Goal: Information Seeking & Learning: Learn about a topic

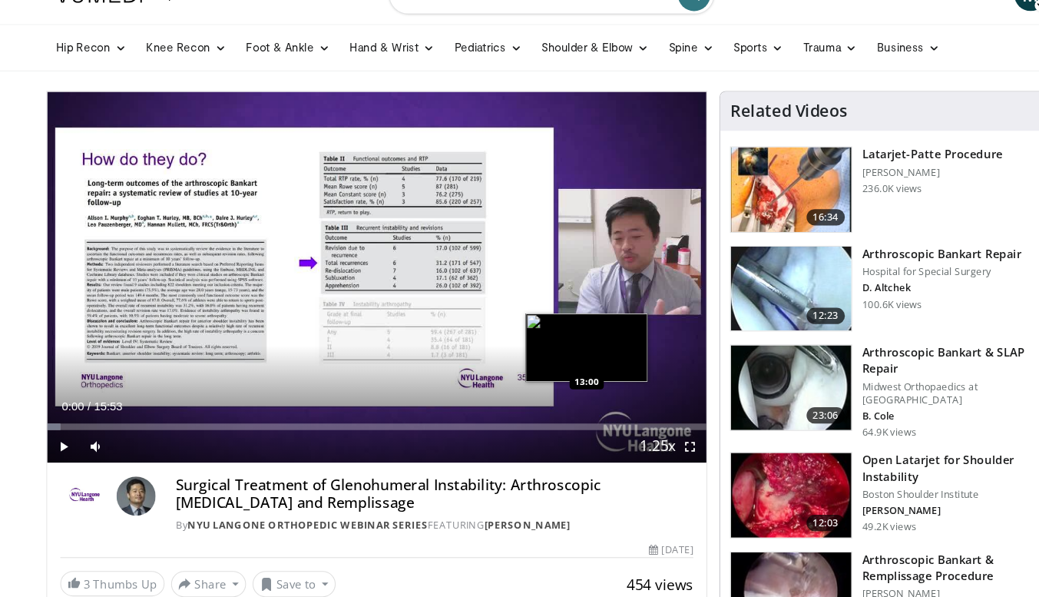
click at [555, 404] on div "Loaded : 2.07% 00:00 13:00" at bounding box center [356, 402] width 622 height 6
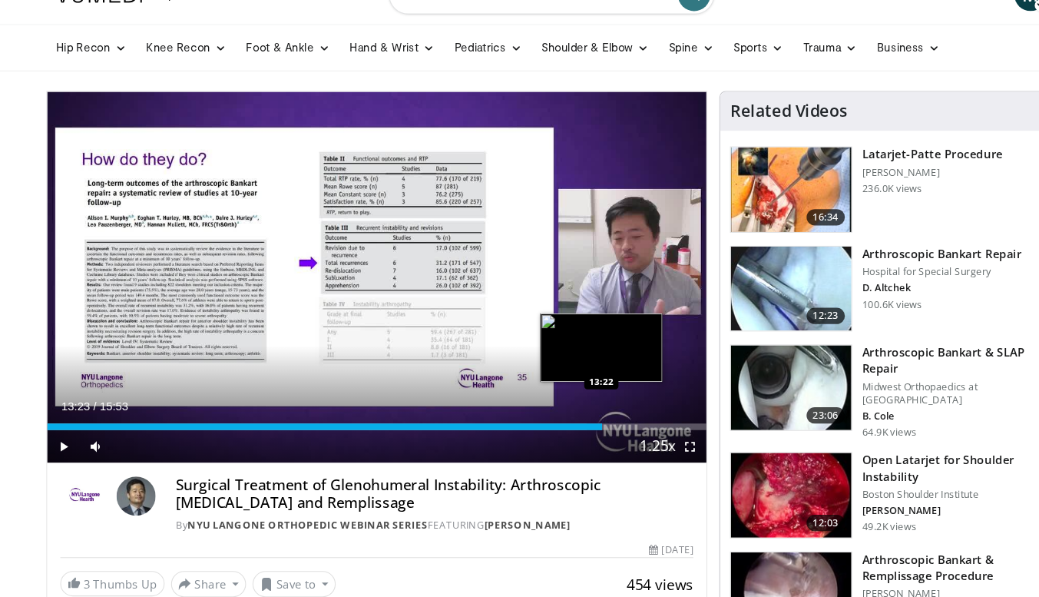
click at [568, 404] on div "Loaded : 84.22% 13:23 13:22" at bounding box center [356, 402] width 622 height 6
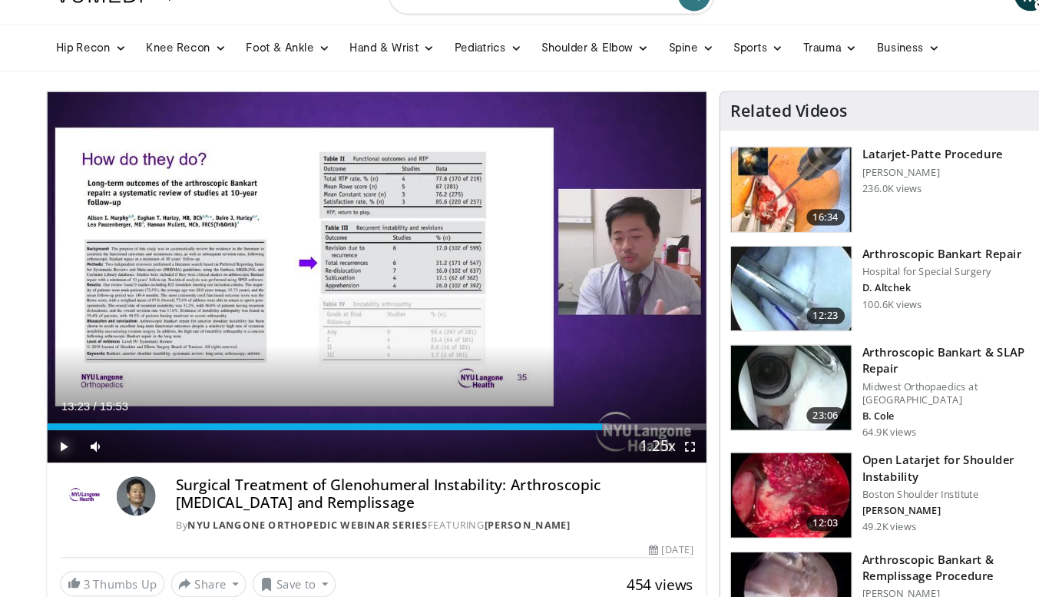
click at [60, 420] on span "Video Player" at bounding box center [60, 421] width 31 height 31
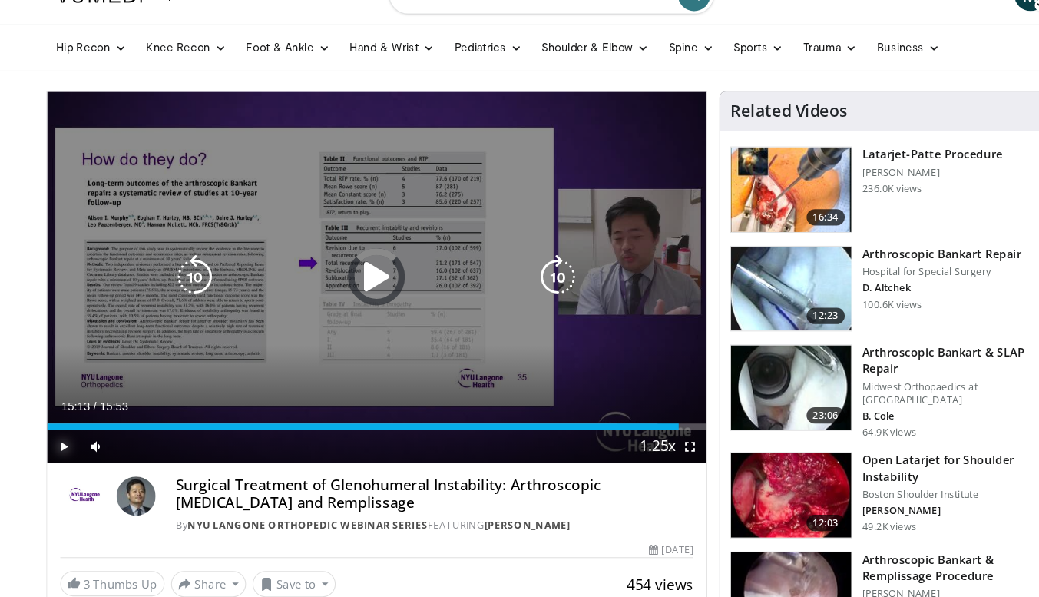
click at [640, 403] on div "Loaded : 92.55% 15:13 15:09" at bounding box center [356, 402] width 622 height 6
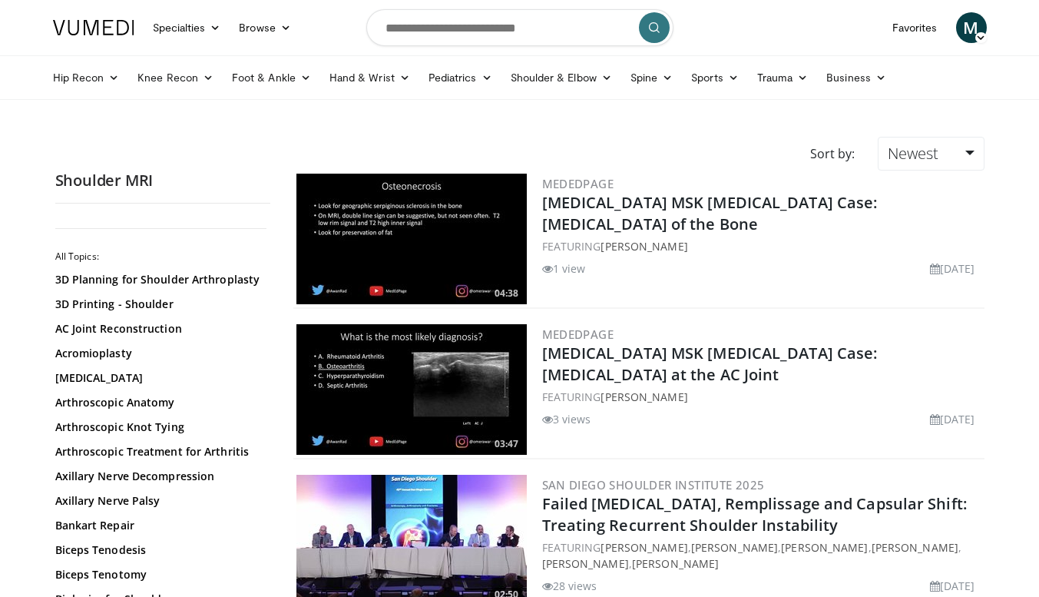
scroll to position [2135, 0]
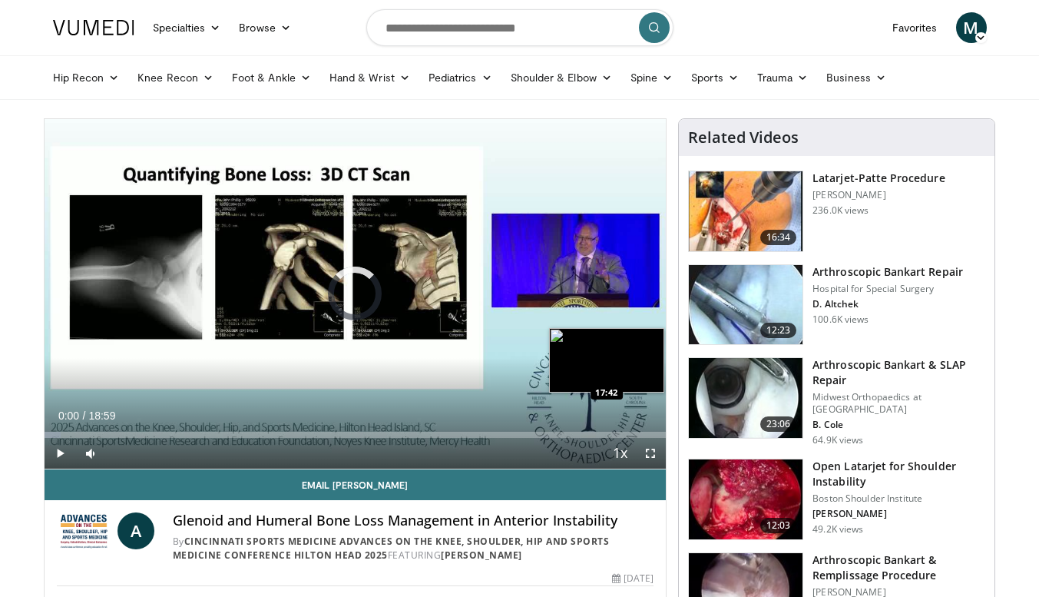
click at [624, 435] on div "Loaded : 2.63% 00:00 17:42" at bounding box center [356, 435] width 622 height 6
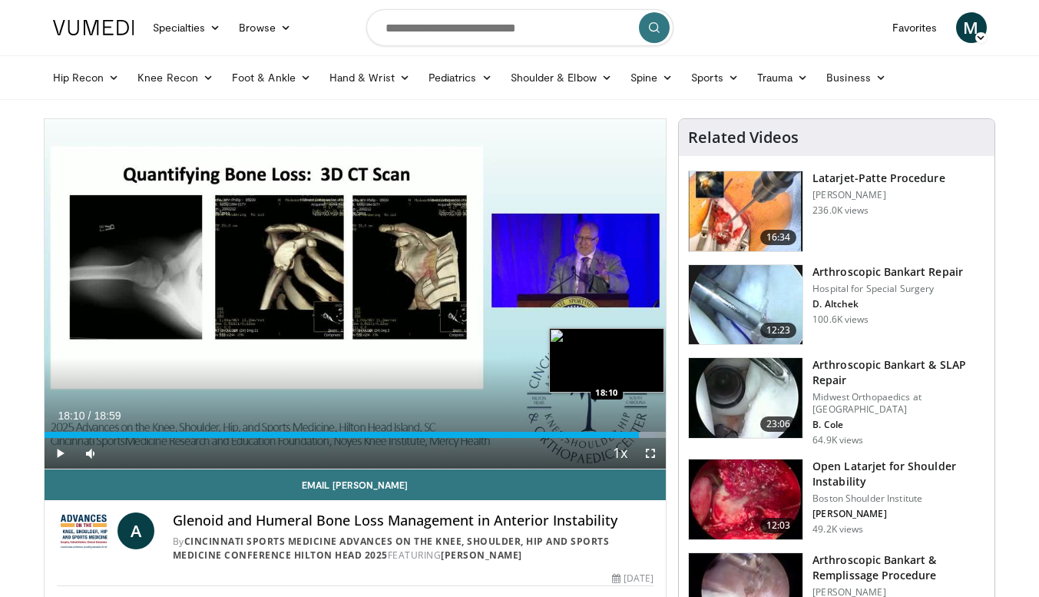
click at [639, 430] on div "Loaded : 98.29% 18:10 18:10" at bounding box center [356, 430] width 622 height 15
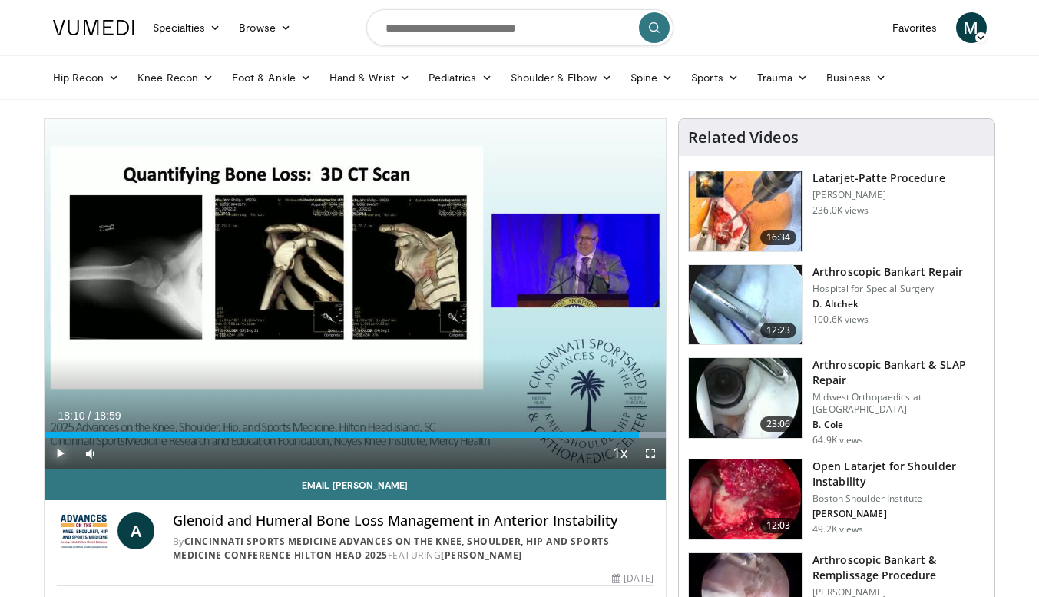
click at [61, 455] on span "Video Player" at bounding box center [60, 453] width 31 height 31
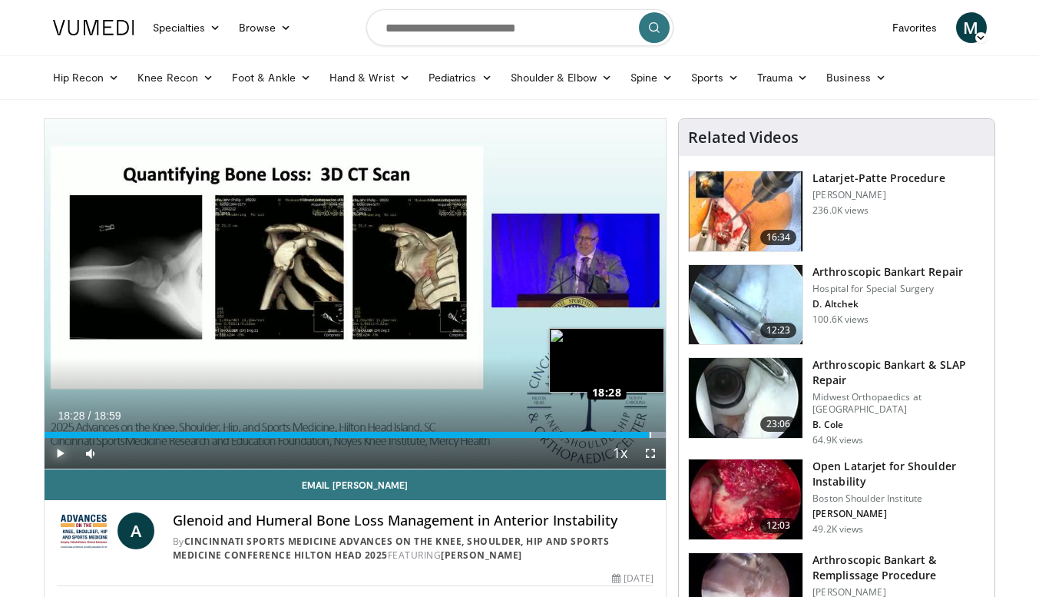
drag, startPoint x: 635, startPoint y: 436, endPoint x: 649, endPoint y: 434, distance: 14.0
click at [649, 434] on div "Loaded : 100.00% 18:28 18:28" at bounding box center [356, 435] width 622 height 6
click at [654, 436] on div "Progress Bar" at bounding box center [645, 435] width 42 height 6
click at [658, 436] on div "Loaded : 100.00% 18:44 18:44" at bounding box center [356, 435] width 622 height 6
click at [605, 432] on div "Loaded : 100.00% 17:08 17:11" at bounding box center [356, 435] width 622 height 6
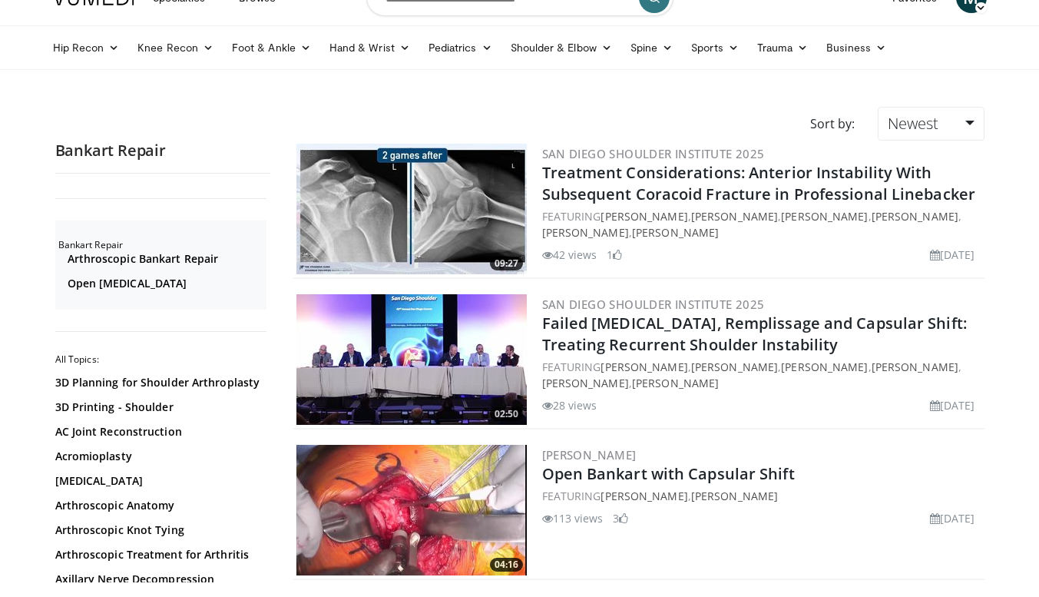
scroll to position [31, 0]
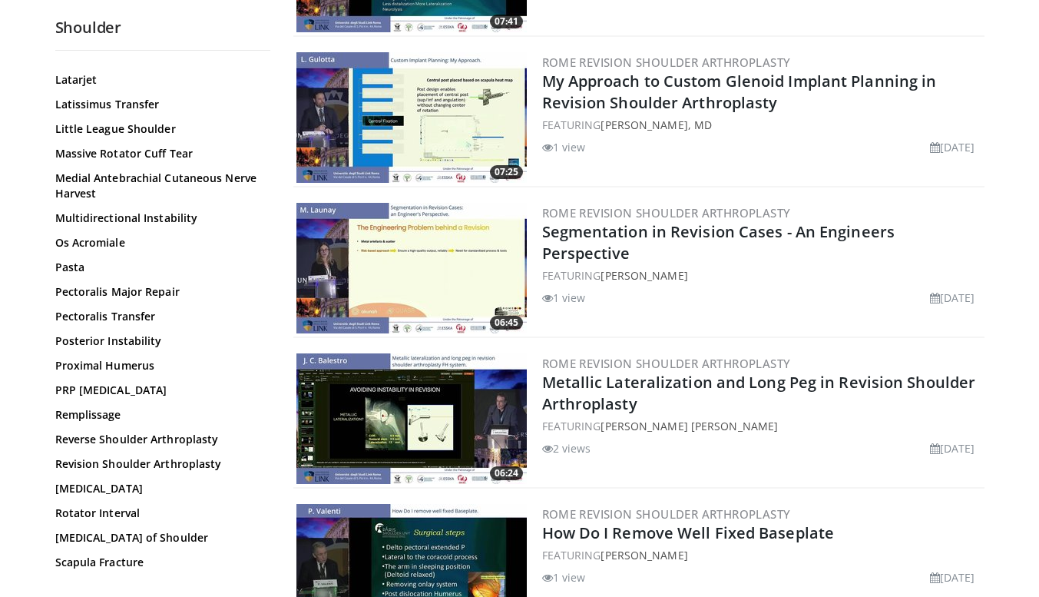
scroll to position [947, 0]
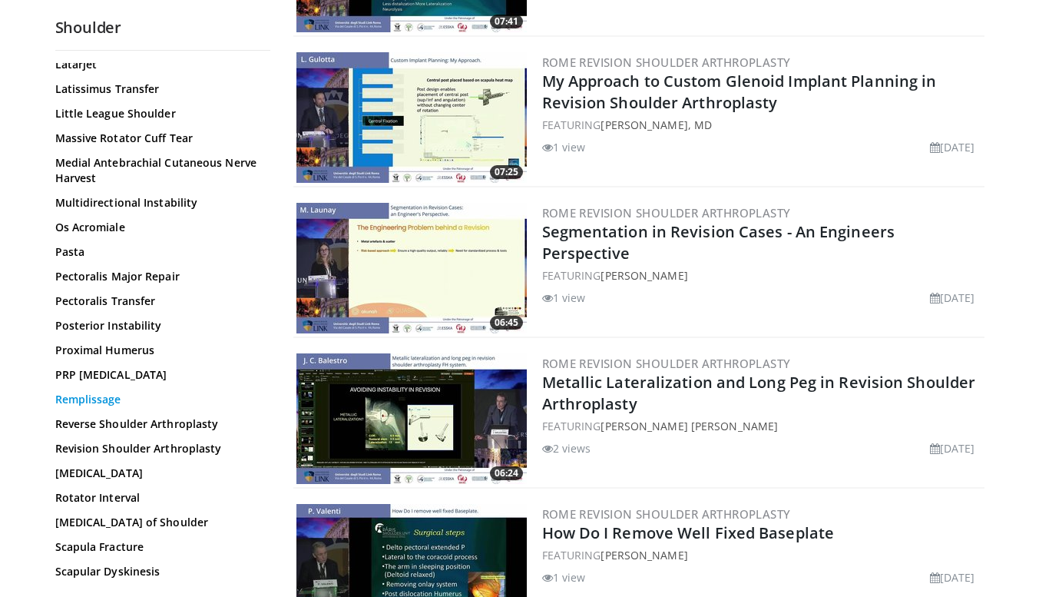
click at [115, 399] on link "Remplissage" at bounding box center [158, 399] width 207 height 15
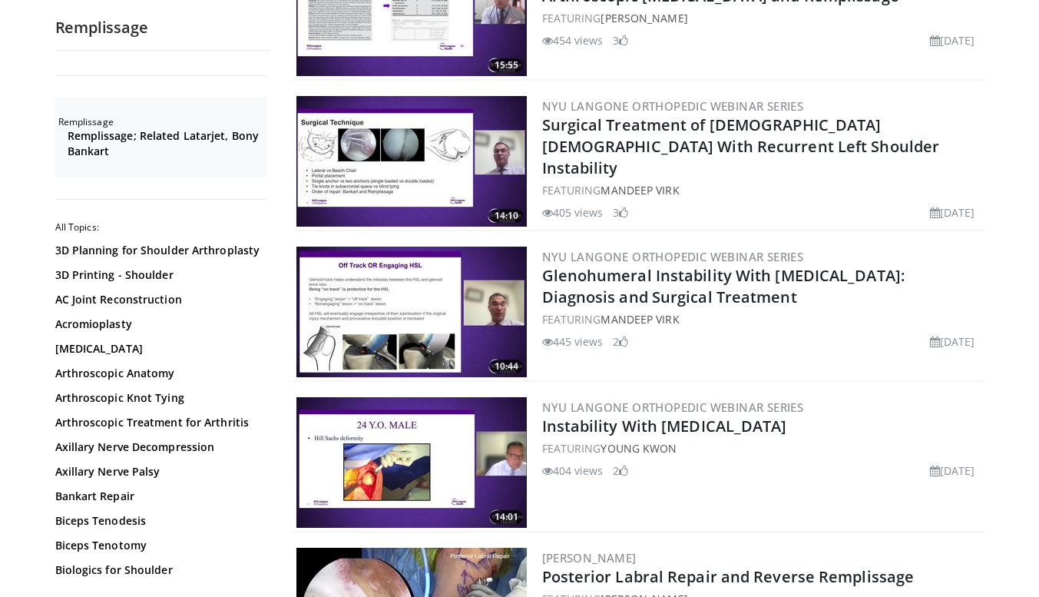
scroll to position [2591, 0]
